Goal: Navigation & Orientation: Find specific page/section

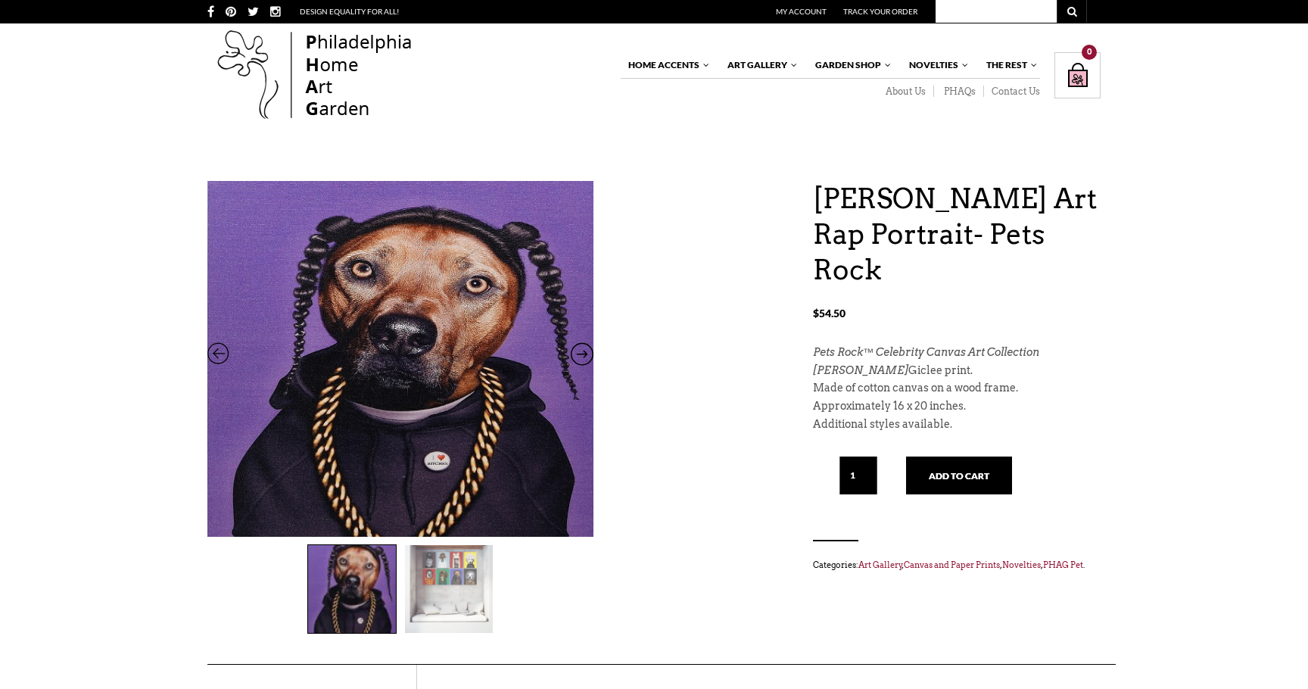
click at [587, 347] on icon at bounding box center [582, 357] width 23 height 20
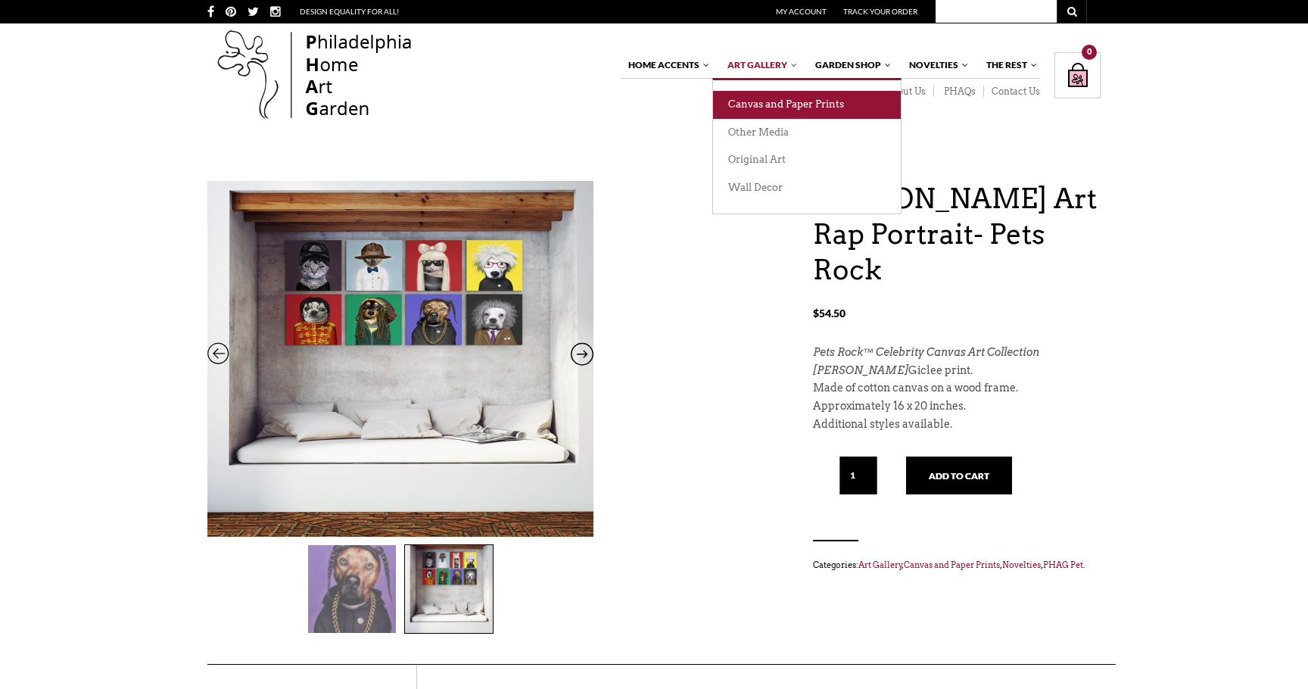
click at [771, 105] on link "Canvas and Paper Prints" at bounding box center [807, 105] width 188 height 28
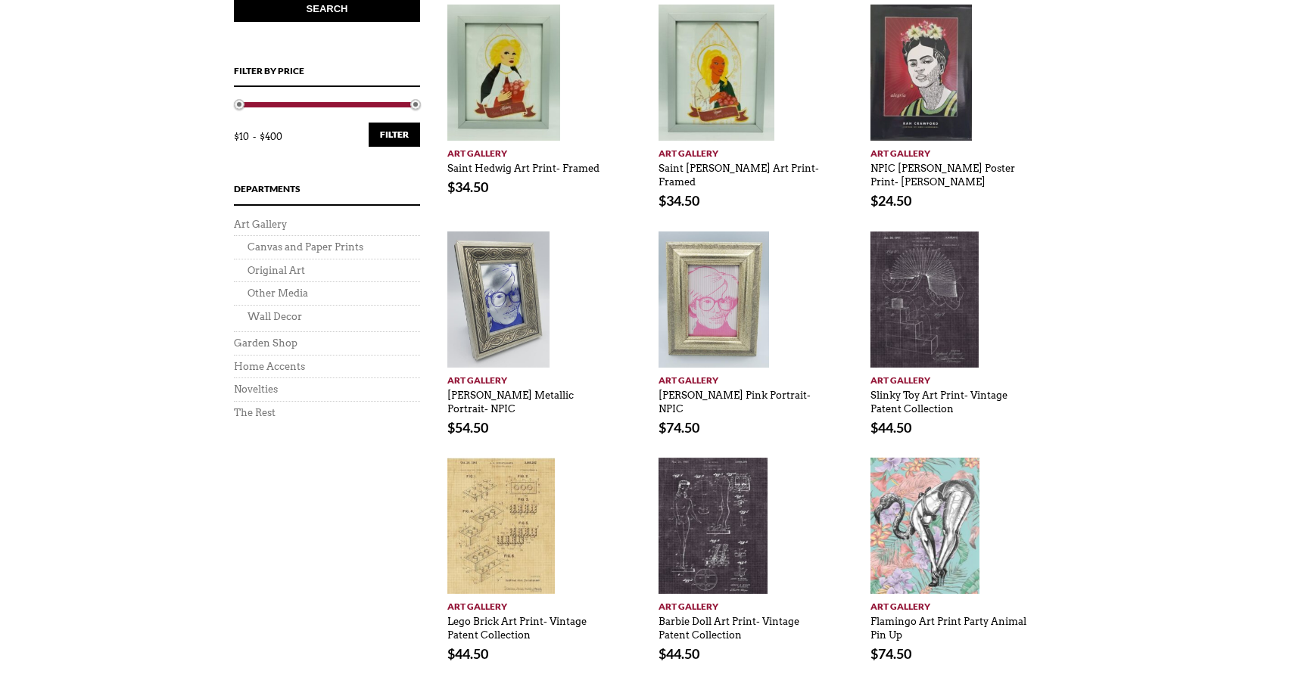
scroll to position [606, 0]
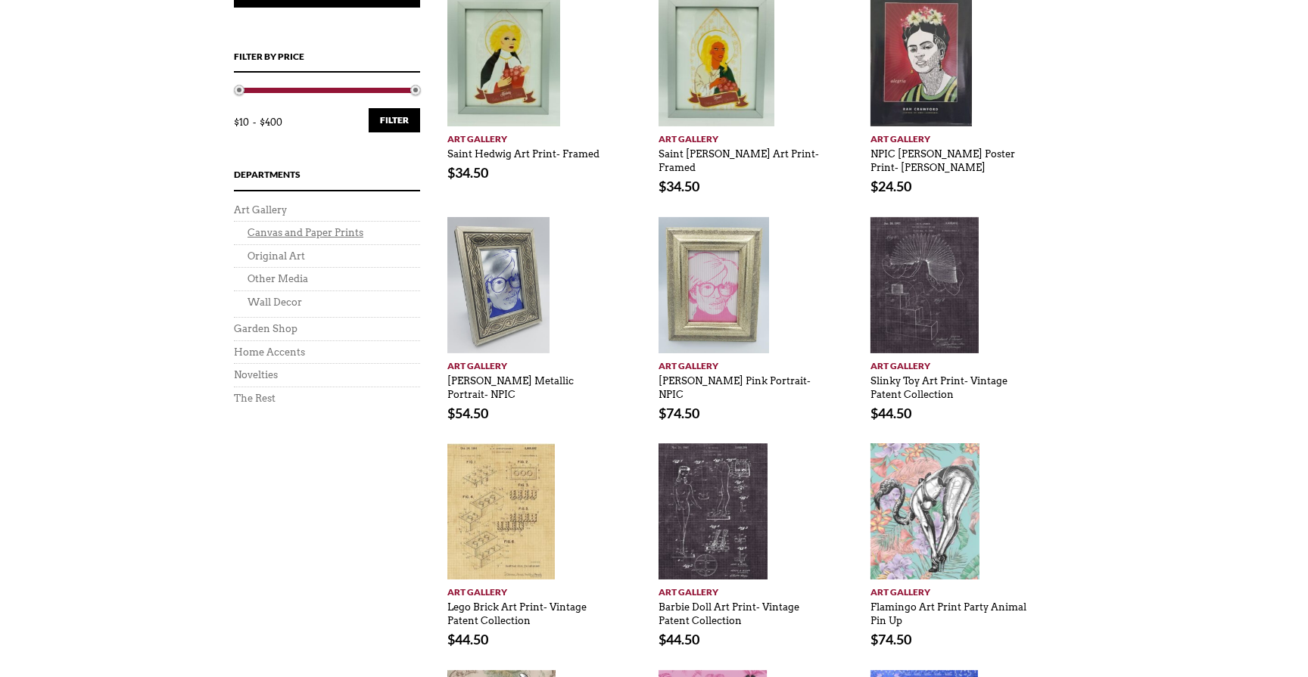
click at [319, 231] on link "Canvas and Paper Prints" at bounding box center [306, 232] width 116 height 11
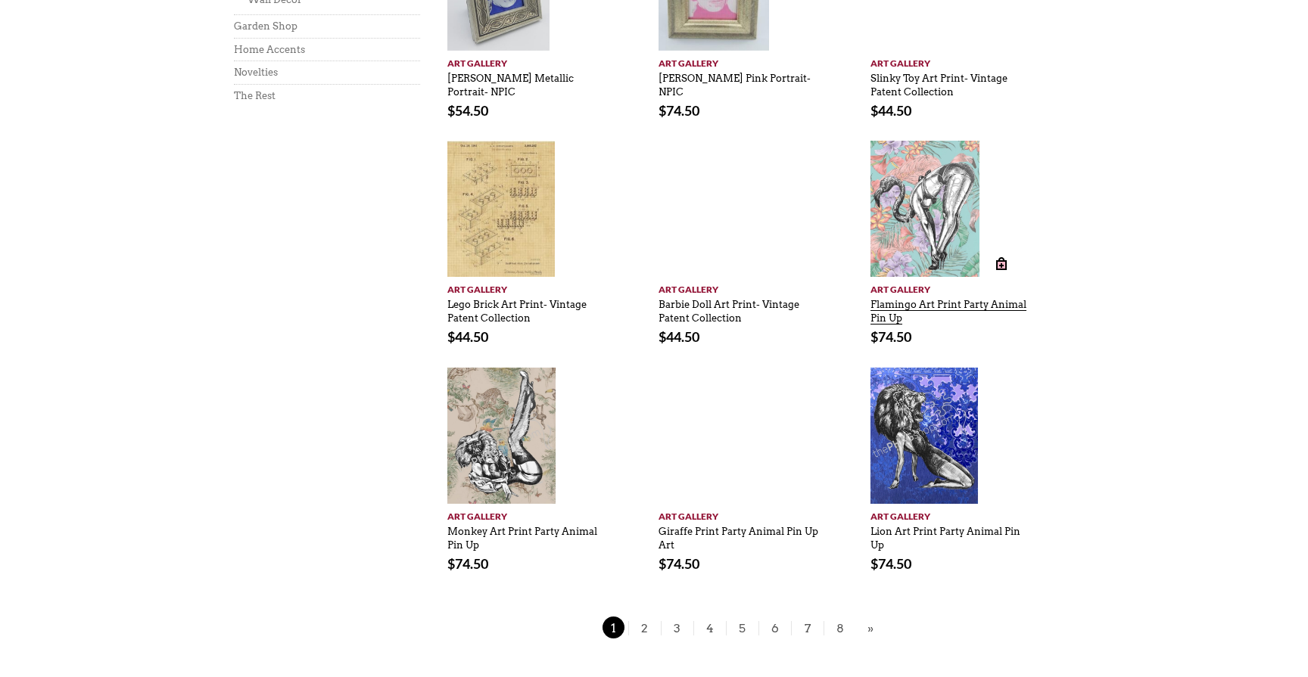
scroll to position [1170, 0]
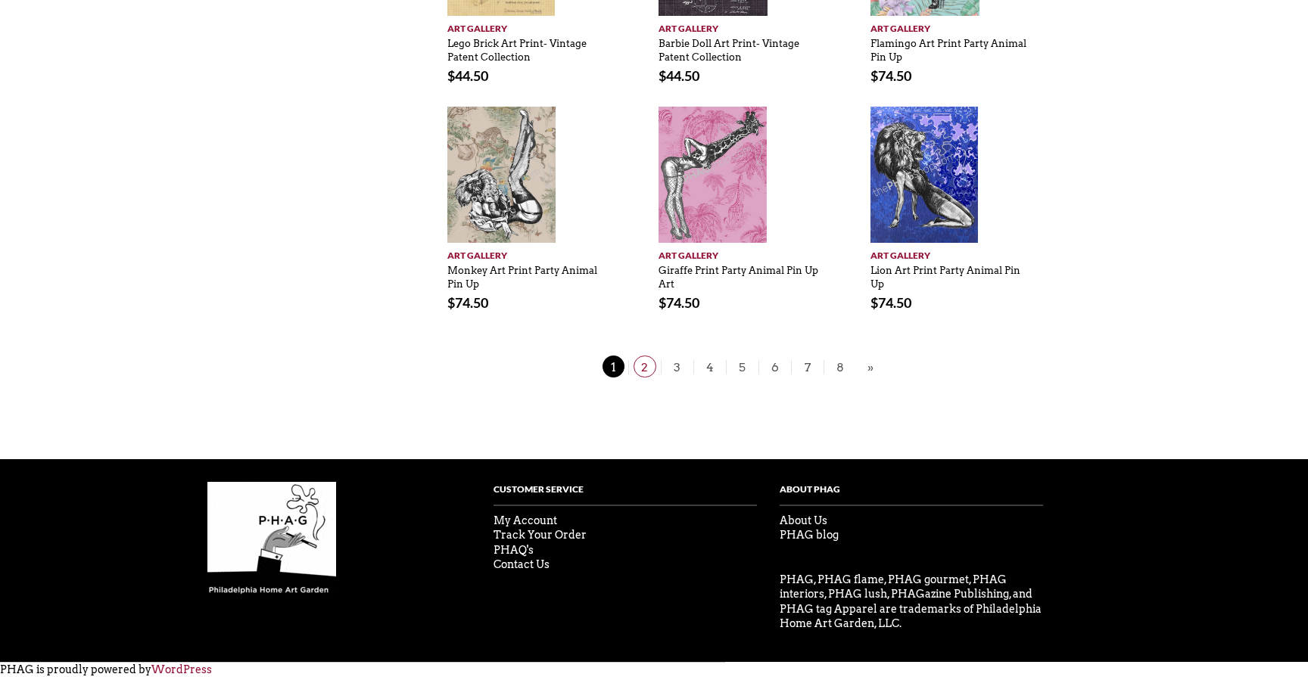
click at [647, 368] on span "2" at bounding box center [645, 367] width 23 height 22
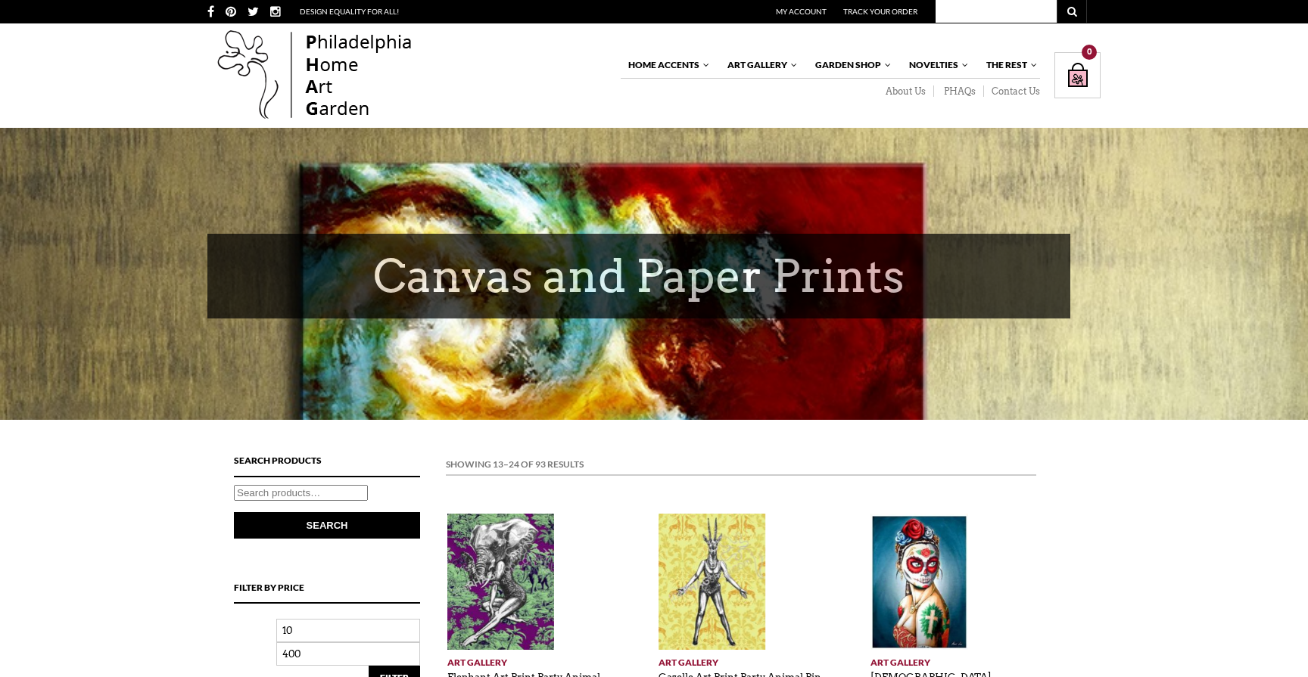
click at [647, 368] on div at bounding box center [654, 274] width 1308 height 292
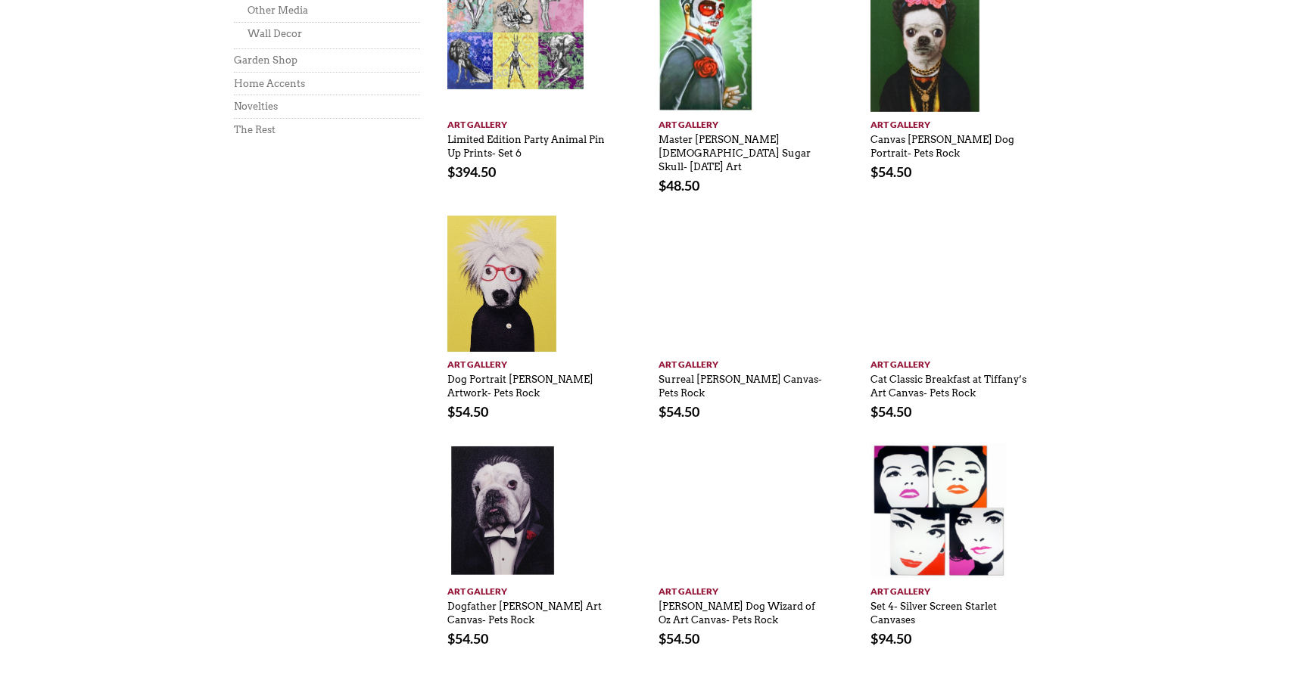
scroll to position [944, 0]
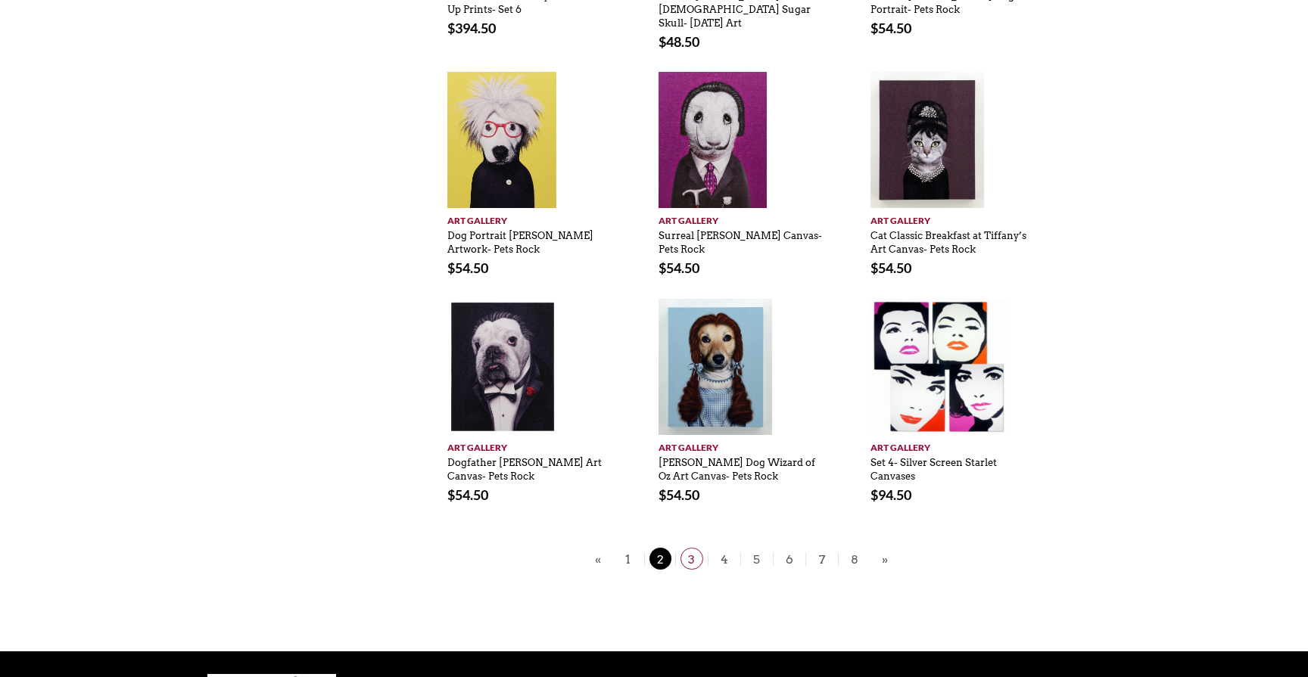
click at [686, 548] on span "3" at bounding box center [692, 559] width 23 height 22
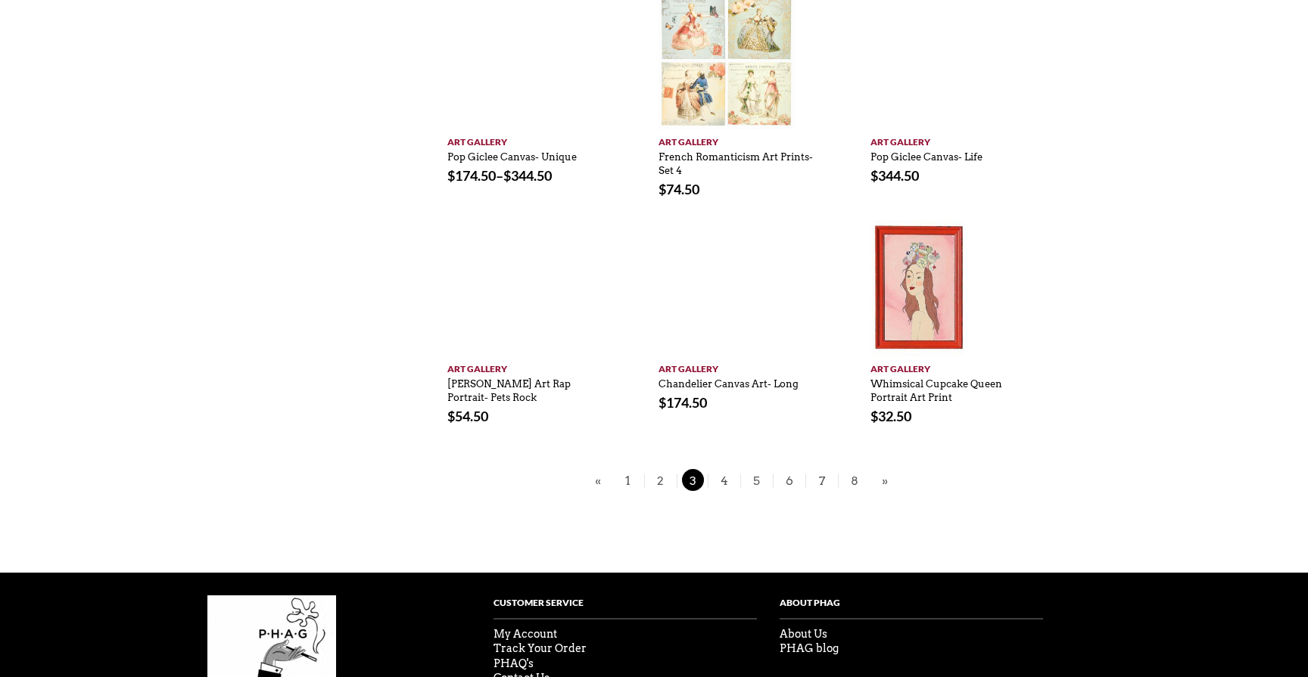
scroll to position [984, 0]
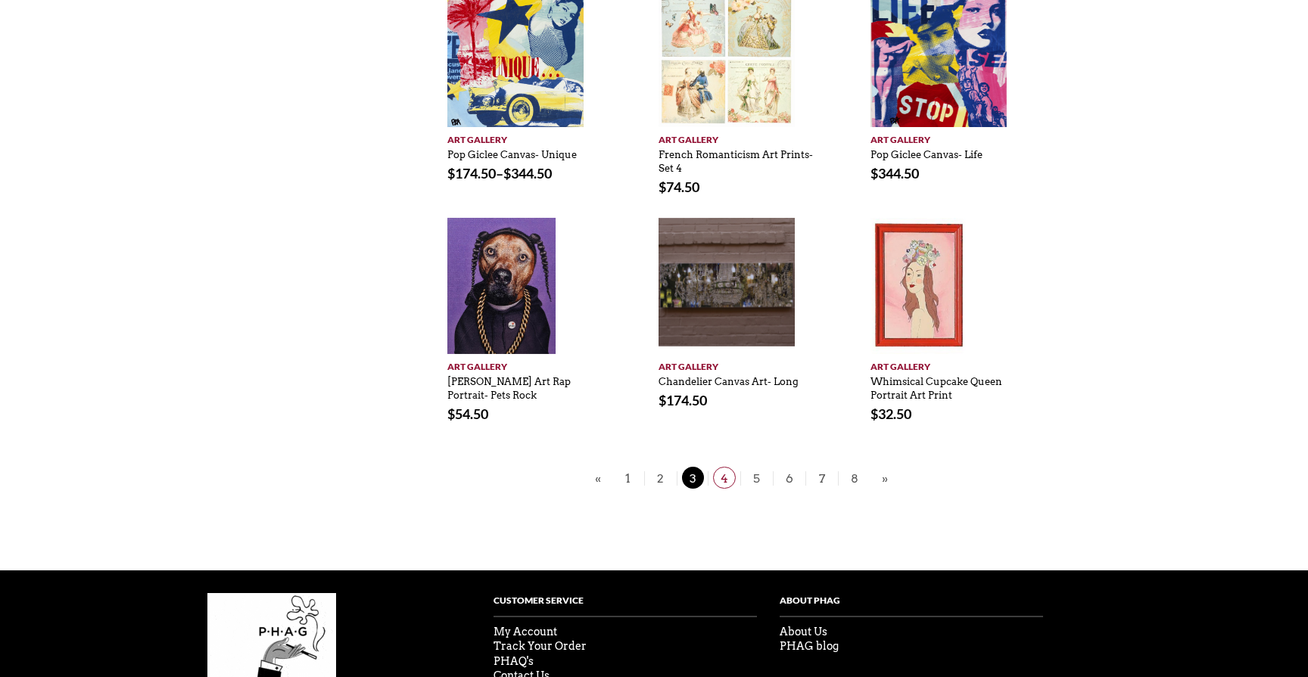
click at [723, 476] on span "4" at bounding box center [724, 478] width 23 height 22
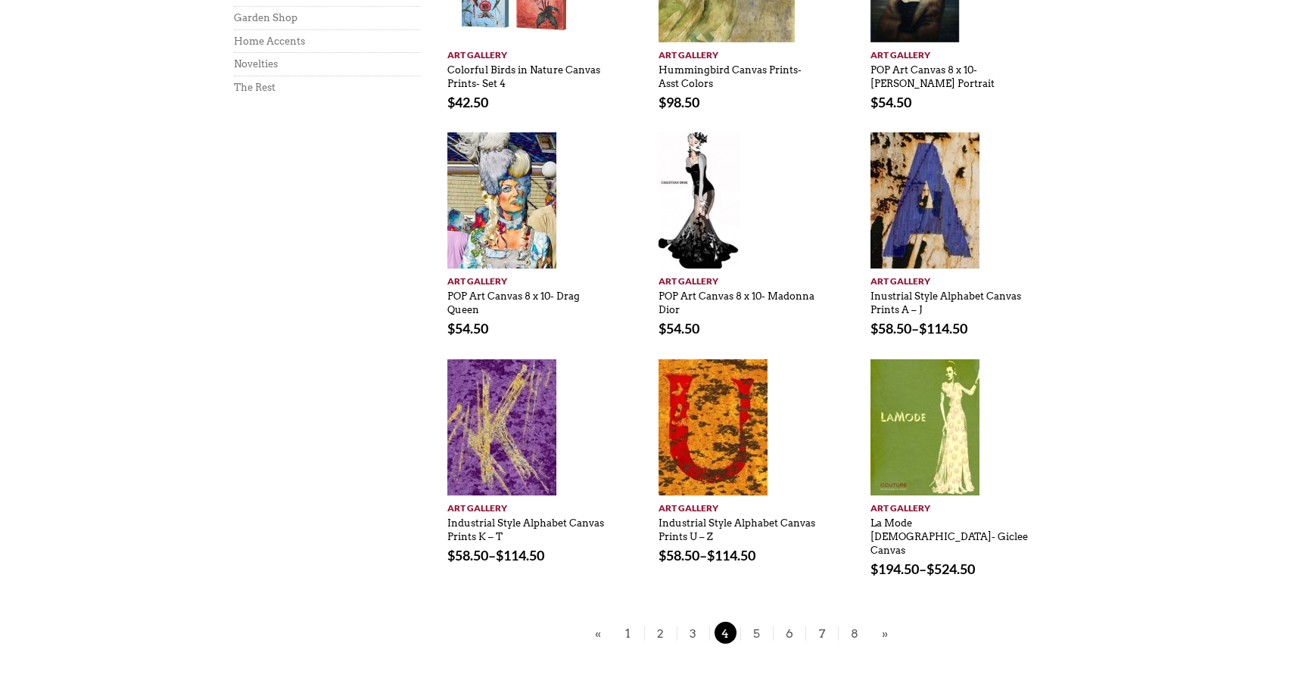
scroll to position [1095, 0]
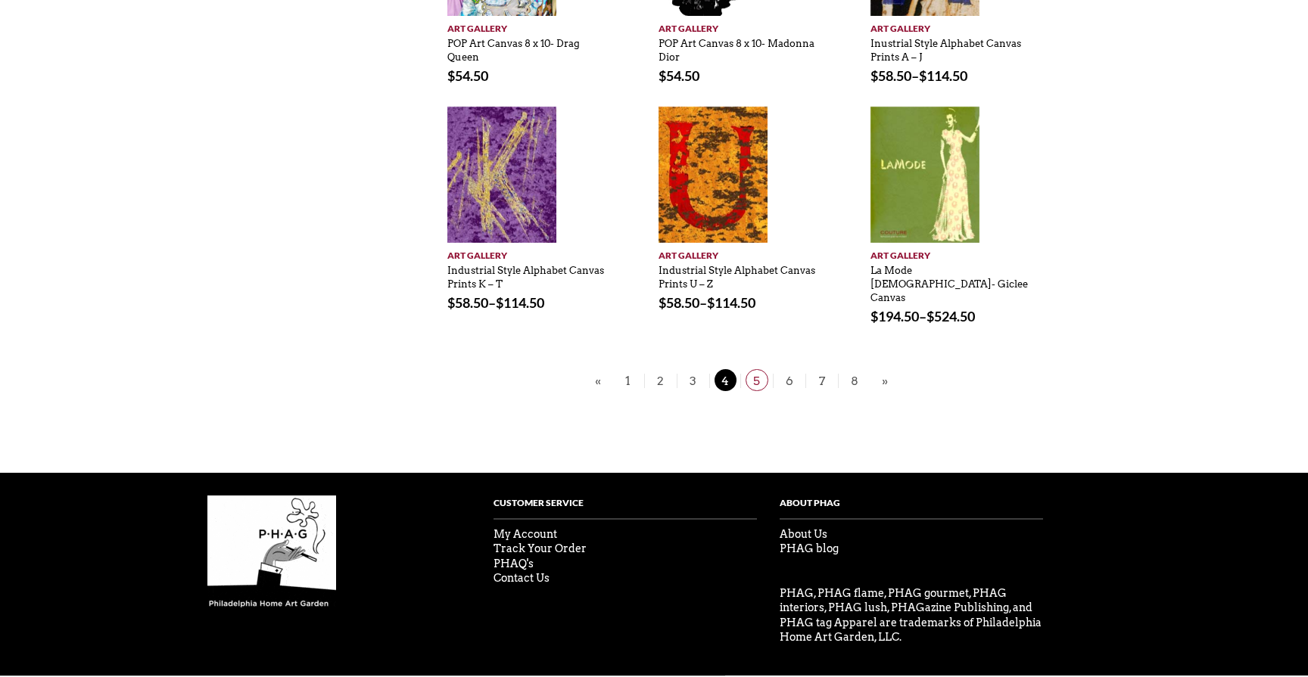
click at [755, 369] on span "5" at bounding box center [757, 380] width 23 height 22
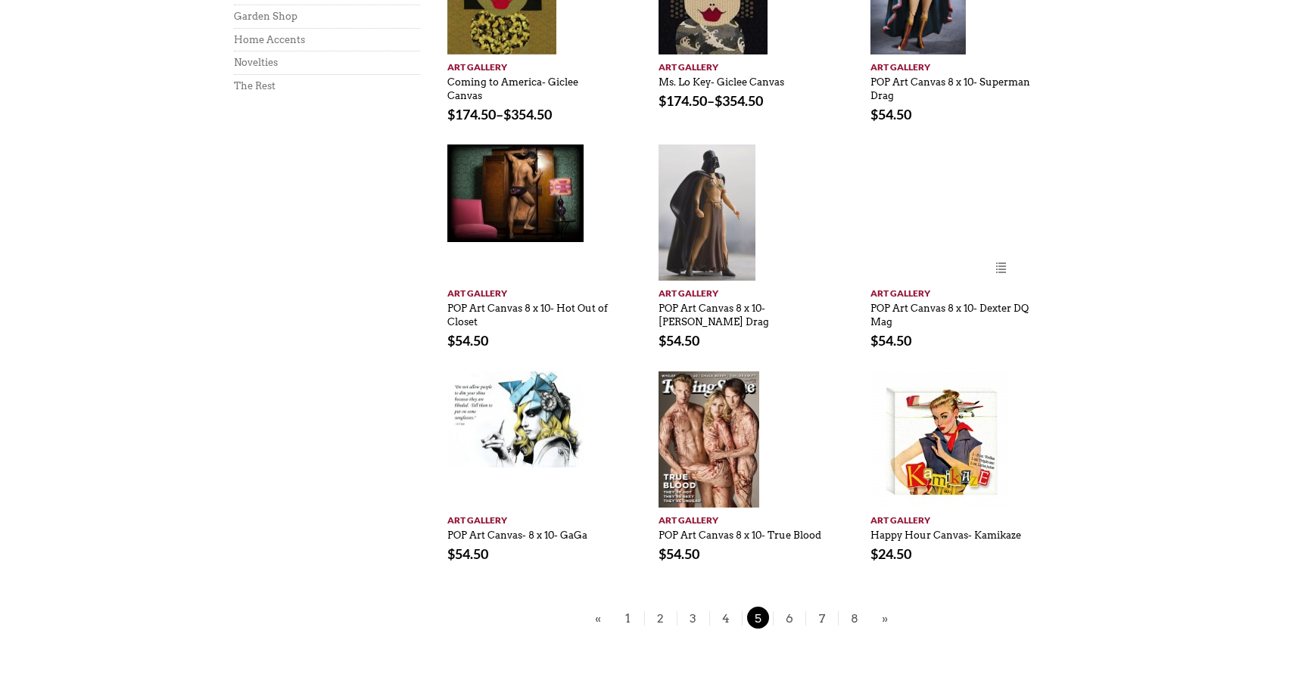
scroll to position [1060, 0]
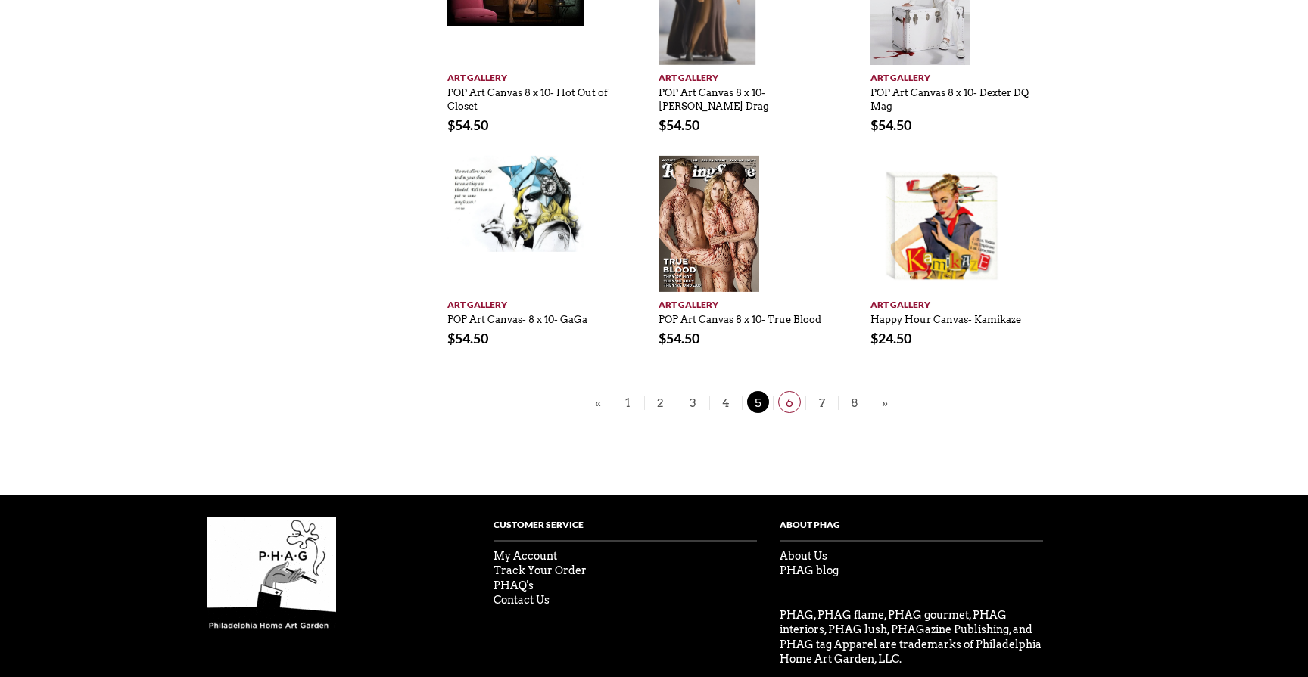
click at [794, 391] on span "6" at bounding box center [789, 402] width 23 height 22
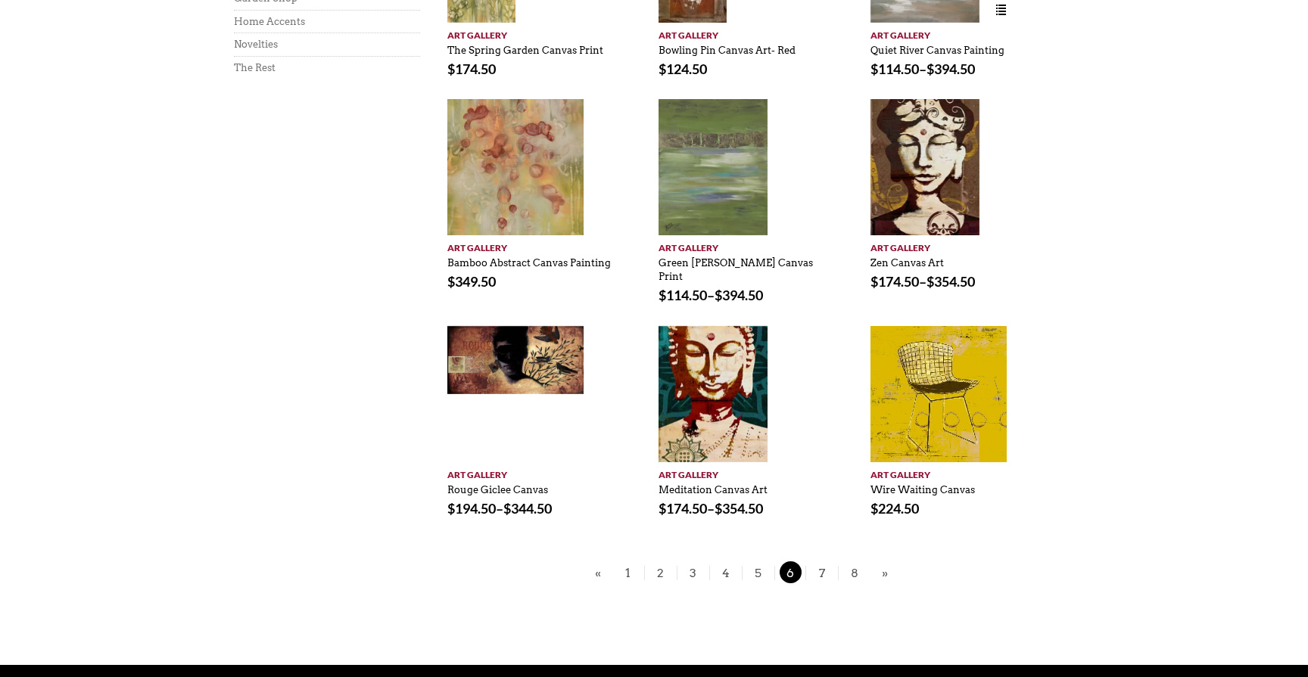
scroll to position [1054, 0]
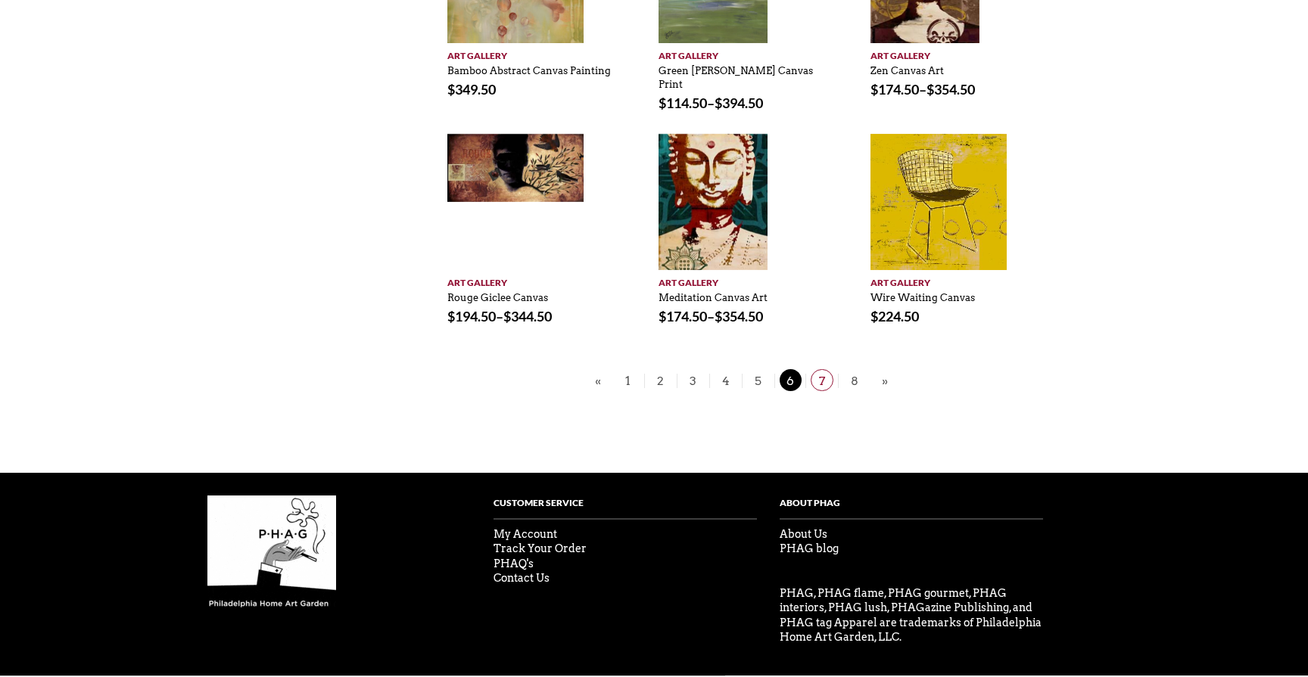
click at [820, 373] on span "7" at bounding box center [822, 380] width 23 height 22
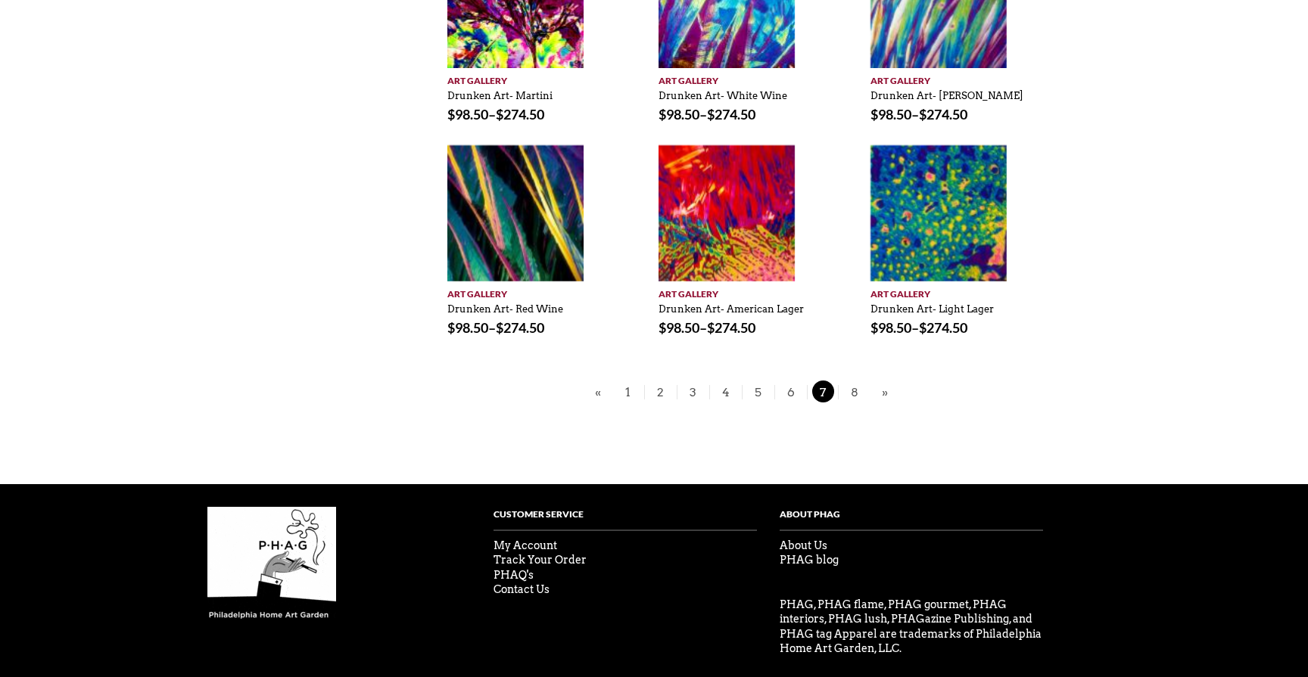
scroll to position [1054, 0]
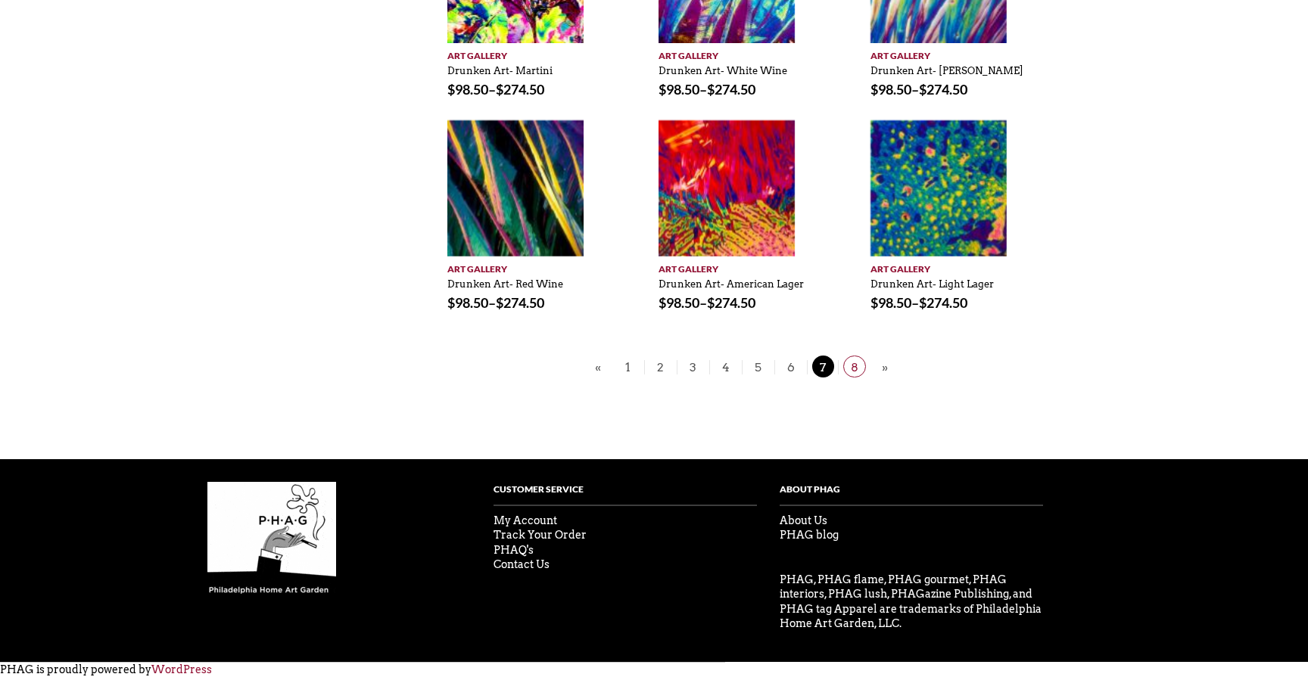
click at [851, 363] on span "8" at bounding box center [854, 367] width 23 height 22
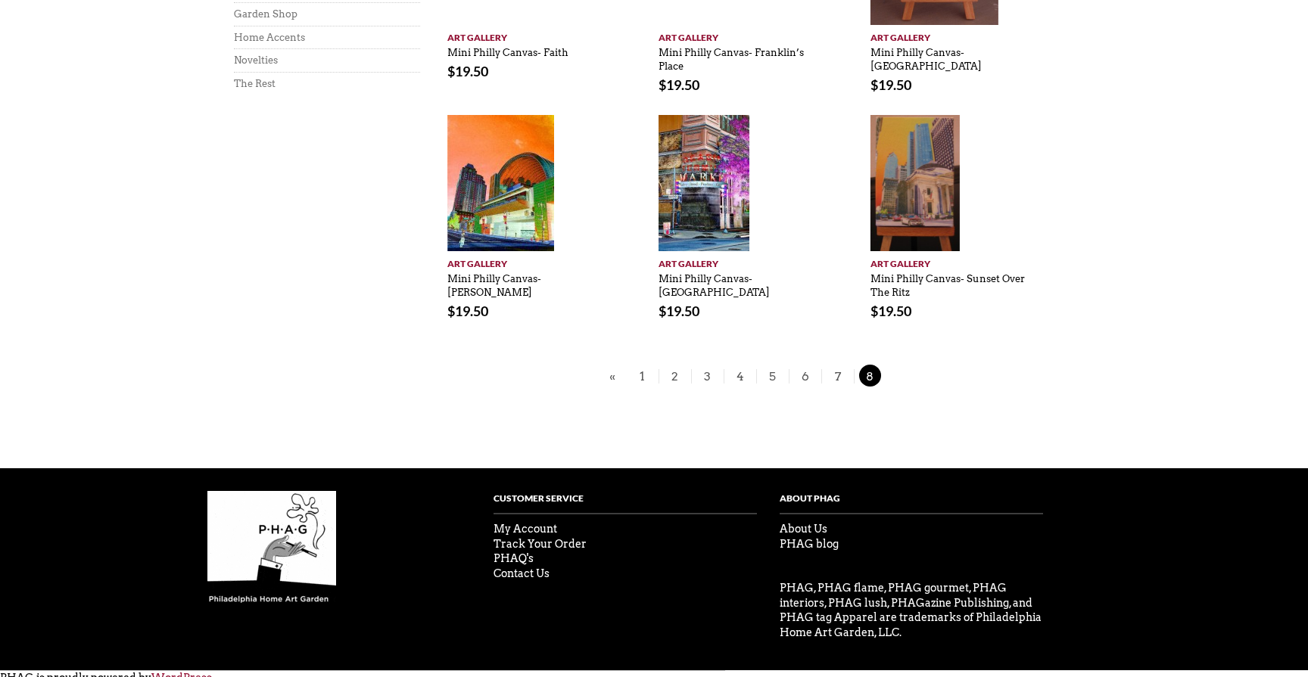
scroll to position [855, 0]
